Goal: Information Seeking & Learning: Learn about a topic

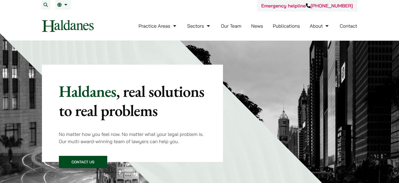
click at [229, 27] on link "Our Team" at bounding box center [231, 26] width 20 height 6
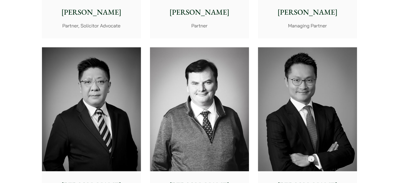
scroll to position [292, 0]
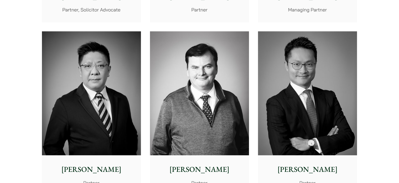
click at [303, 107] on img at bounding box center [307, 93] width 99 height 124
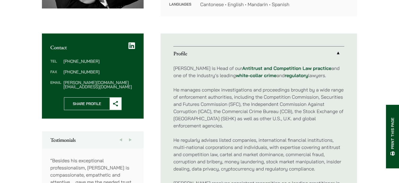
scroll to position [186, 0]
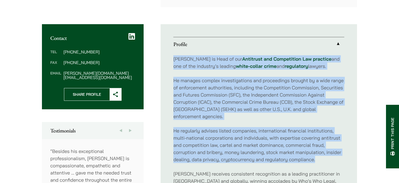
drag, startPoint x: 174, startPoint y: 52, endPoint x: 318, endPoint y: 147, distance: 173.0
click at [318, 147] on div "[PERSON_NAME] is Head of our Antitrust and Competition Law practice and one of …" at bounding box center [258, 159] width 171 height 216
copy div "[PERSON_NAME] is Head of our Antitrust and Competition Law practice and one of …"
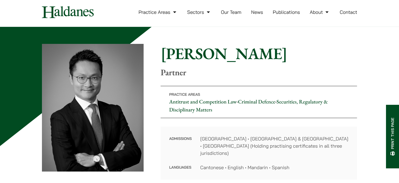
scroll to position [0, 0]
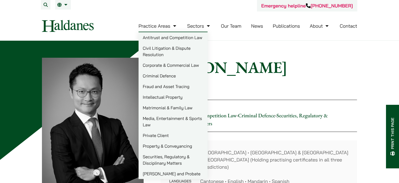
click at [168, 158] on link "Securities, Regulatory & Disciplinary Matters" at bounding box center [173, 159] width 69 height 17
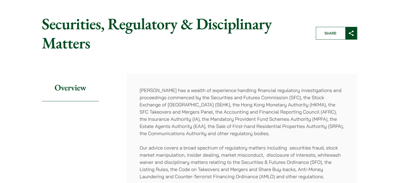
scroll to position [53, 0]
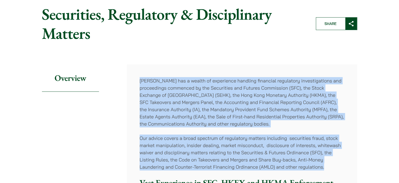
drag, startPoint x: 140, startPoint y: 79, endPoint x: 326, endPoint y: 168, distance: 205.5
copy div "Haldanes has a wealth of experience handling financial regulatory investigation…"
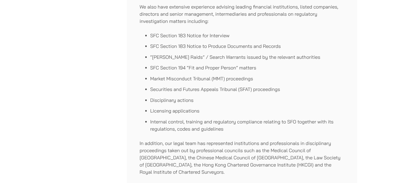
scroll to position [266, 0]
